Goal: Book appointment/travel/reservation

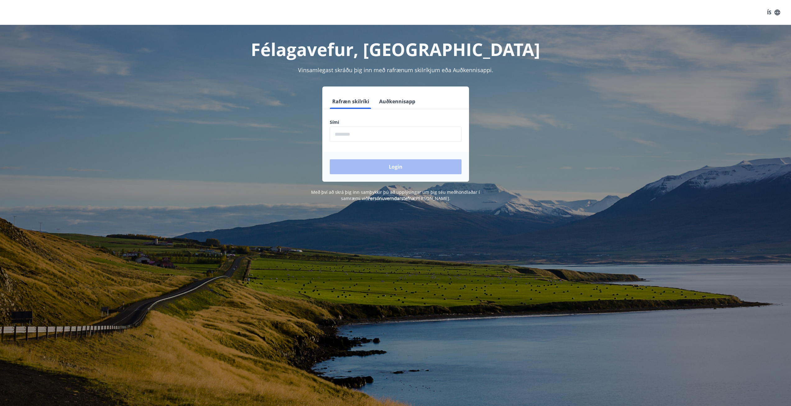
click at [367, 133] on input "phone" at bounding box center [396, 133] width 132 height 15
type input "********"
click at [374, 162] on button "Login" at bounding box center [396, 166] width 132 height 15
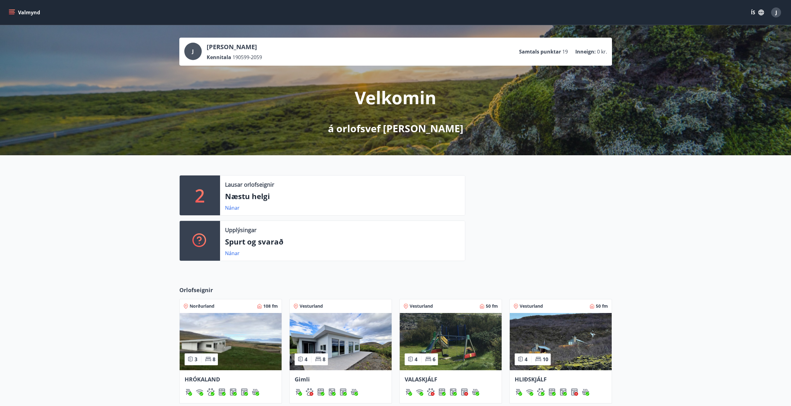
click at [13, 12] on icon "menu" at bounding box center [12, 12] width 6 height 6
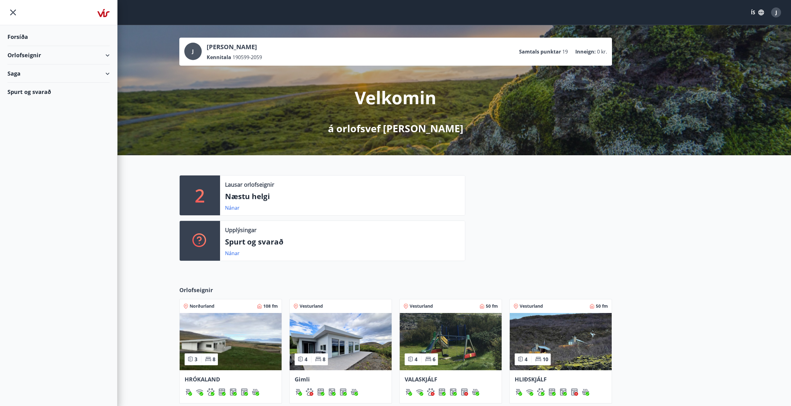
click at [107, 54] on div "Orlofseignir" at bounding box center [58, 55] width 102 height 18
click at [51, 82] on div "Bókunardagatal" at bounding box center [58, 83] width 92 height 13
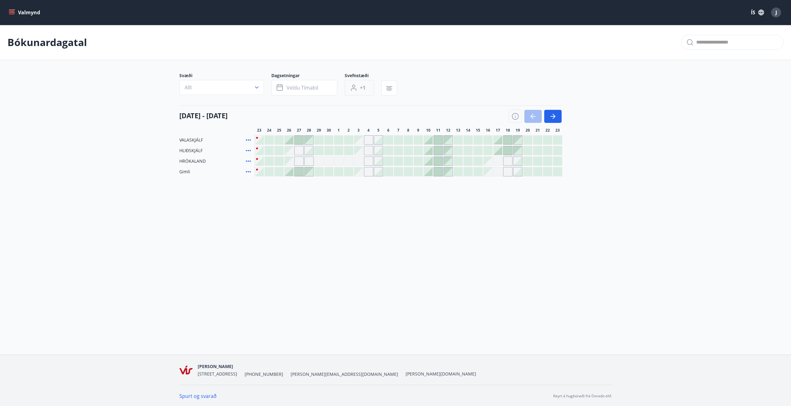
click at [351, 89] on icon "button" at bounding box center [354, 89] width 6 height 2
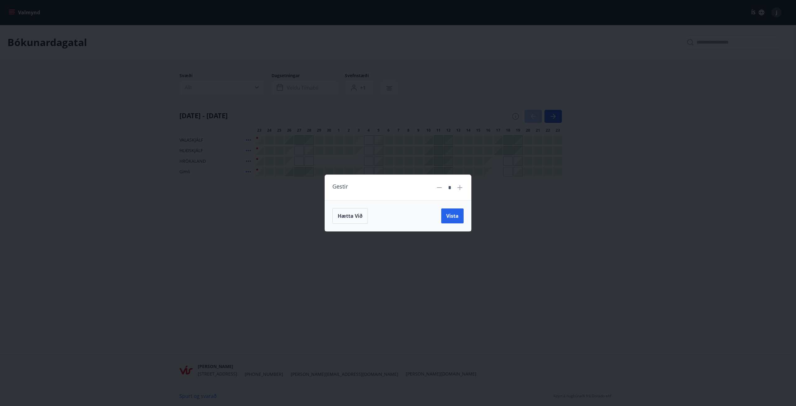
click at [412, 153] on div "Gestir * Hætta við Vista" at bounding box center [398, 203] width 796 height 406
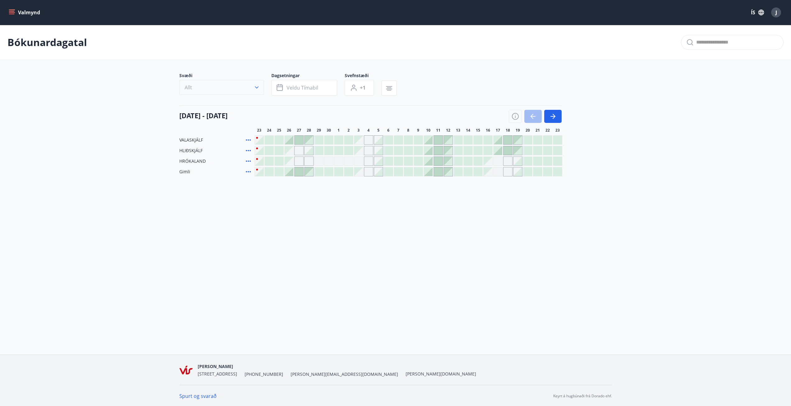
click at [223, 91] on button "Allt" at bounding box center [221, 87] width 85 height 15
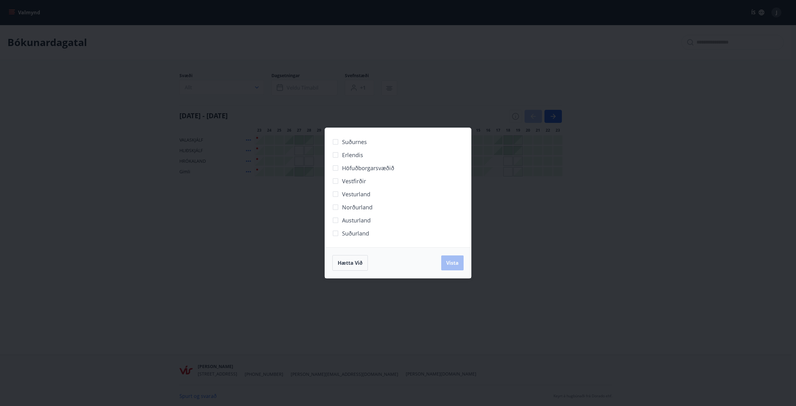
click at [345, 95] on div "Suðurnes Erlendis Höfuðborgarsvæðið Vestfirðir Vesturland Norðurland Austurland…" at bounding box center [398, 203] width 796 height 406
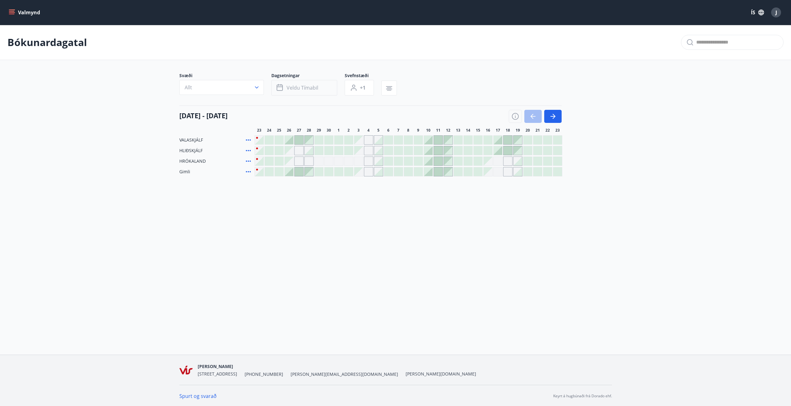
click at [287, 87] on span "Veldu tímabil" at bounding box center [303, 87] width 32 height 7
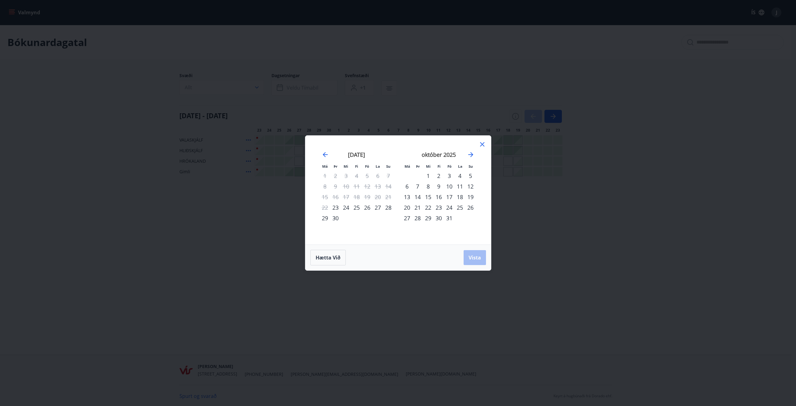
click at [451, 175] on div "3" at bounding box center [449, 175] width 11 height 11
click at [466, 176] on div "5" at bounding box center [470, 175] width 11 height 11
click at [473, 257] on span "Vista" at bounding box center [474, 257] width 12 height 7
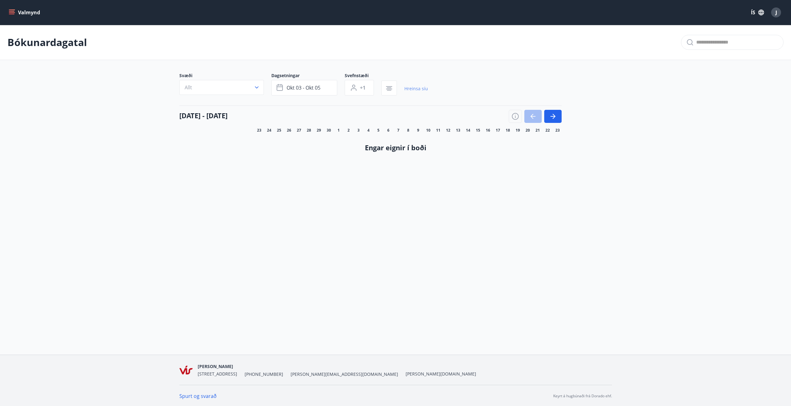
click at [413, 90] on link "Hreinsa síu" at bounding box center [416, 89] width 24 height 14
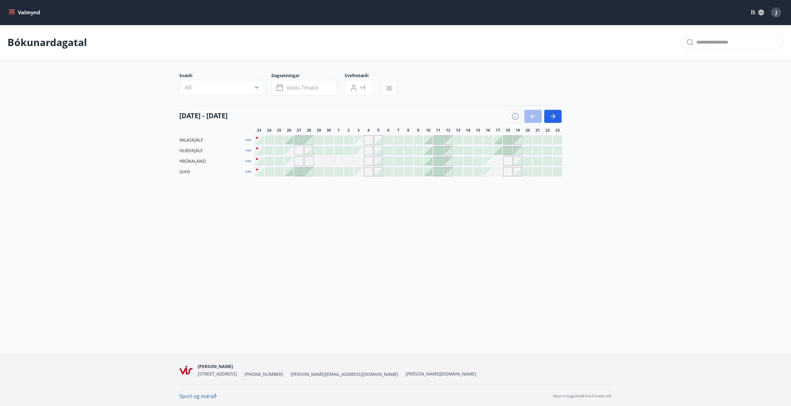
click at [375, 214] on div "Valmynd ÍS J Bókunardagatal Svæði Allt Dagsetningar Veldu tímabil Svefnstæði +1…" at bounding box center [395, 177] width 791 height 354
